Goal: Transaction & Acquisition: Download file/media

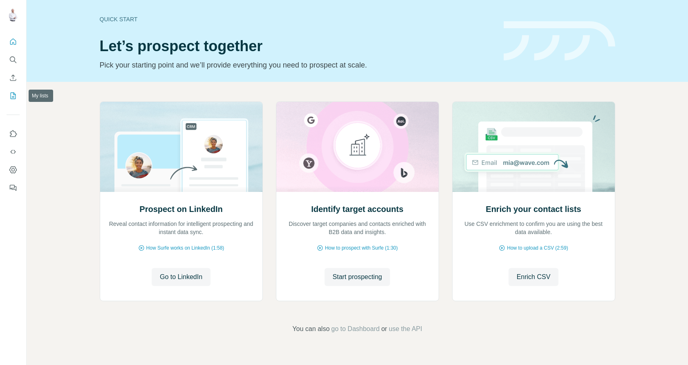
drag, startPoint x: 13, startPoint y: 97, endPoint x: 39, endPoint y: 87, distance: 28.1
click at [13, 97] on icon "My lists" at bounding box center [14, 94] width 4 height 5
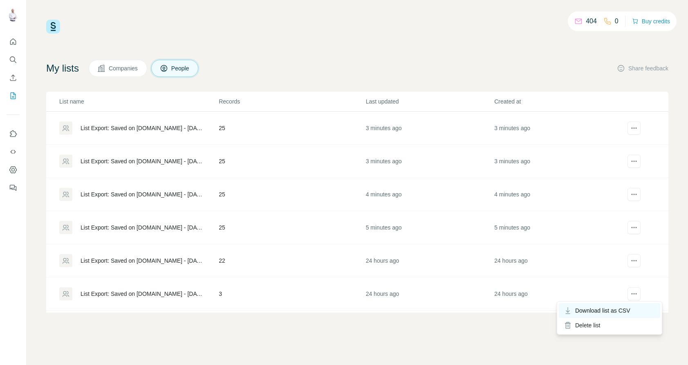
click at [628, 310] on span "Download list as CSV" at bounding box center [603, 310] width 55 height 8
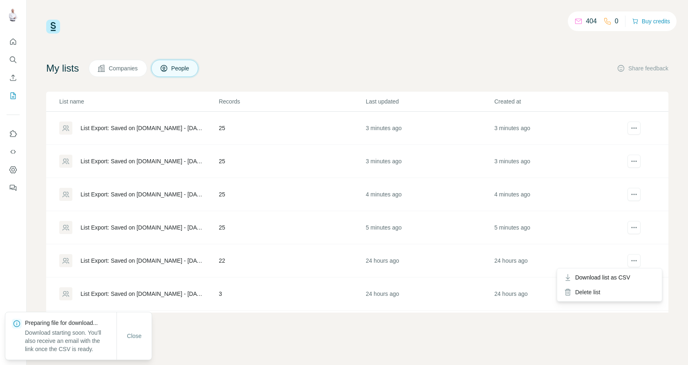
click at [626, 277] on span "Download list as CSV" at bounding box center [603, 277] width 55 height 8
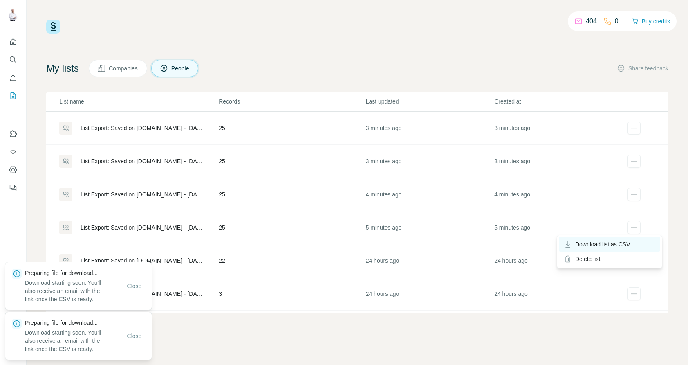
click at [622, 241] on span "Download list as CSV" at bounding box center [603, 244] width 55 height 8
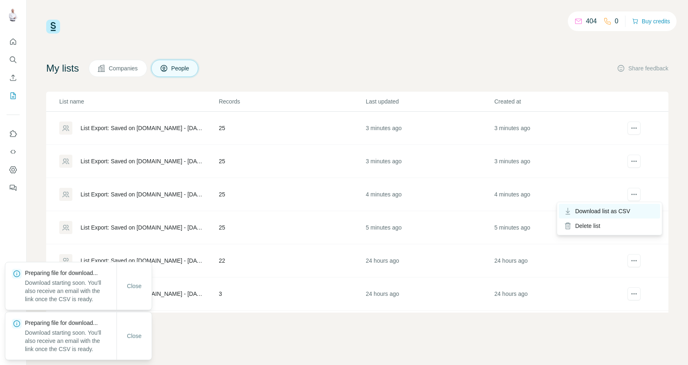
click at [620, 209] on span "Download list as CSV" at bounding box center [603, 211] width 55 height 8
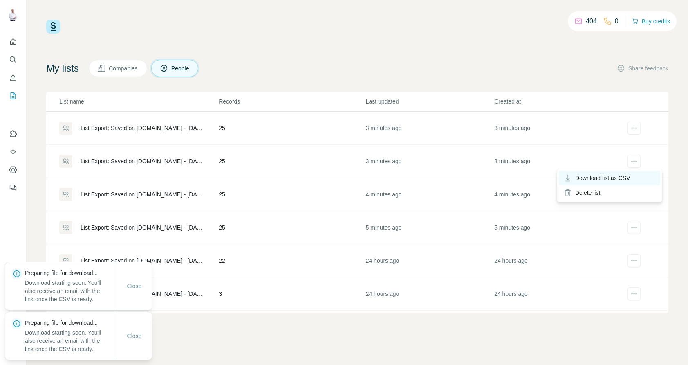
click at [618, 175] on span "Download list as CSV" at bounding box center [603, 178] width 55 height 8
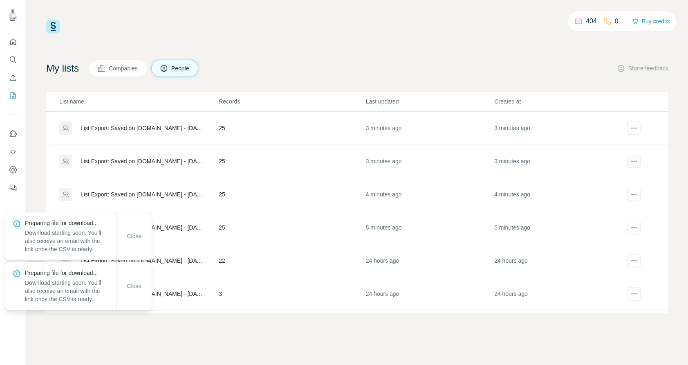
scroll to position [2, 0]
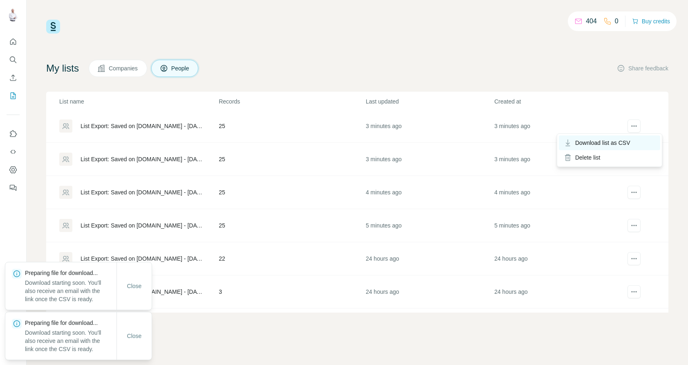
click at [624, 141] on span "Download list as CSV" at bounding box center [603, 143] width 55 height 8
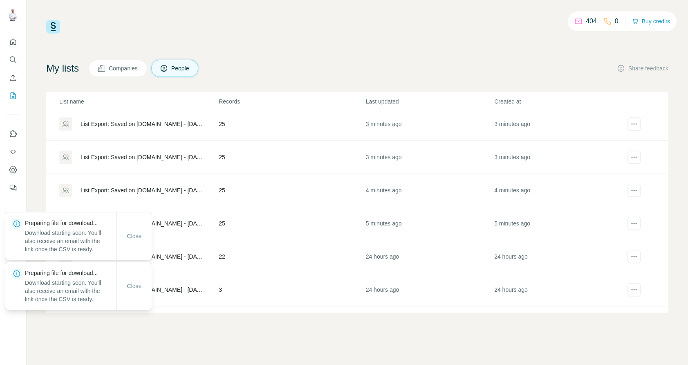
scroll to position [4, 0]
